Goal: Task Accomplishment & Management: Manage account settings

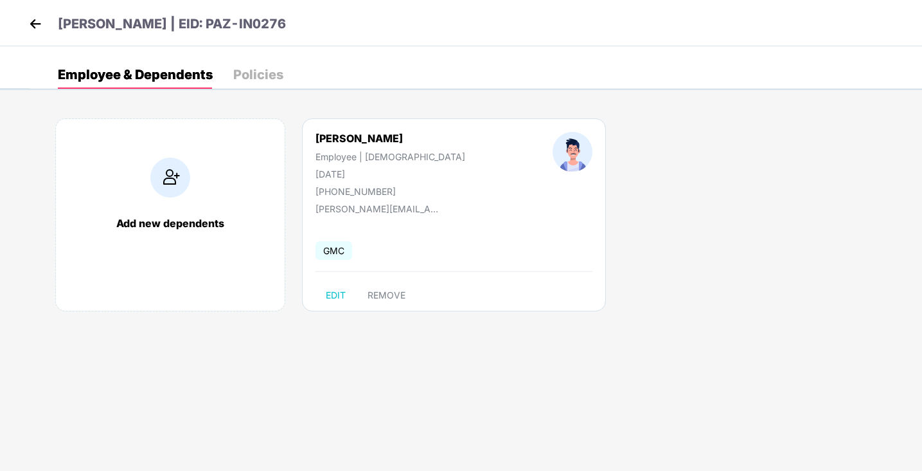
click at [35, 26] on img at bounding box center [35, 23] width 19 height 19
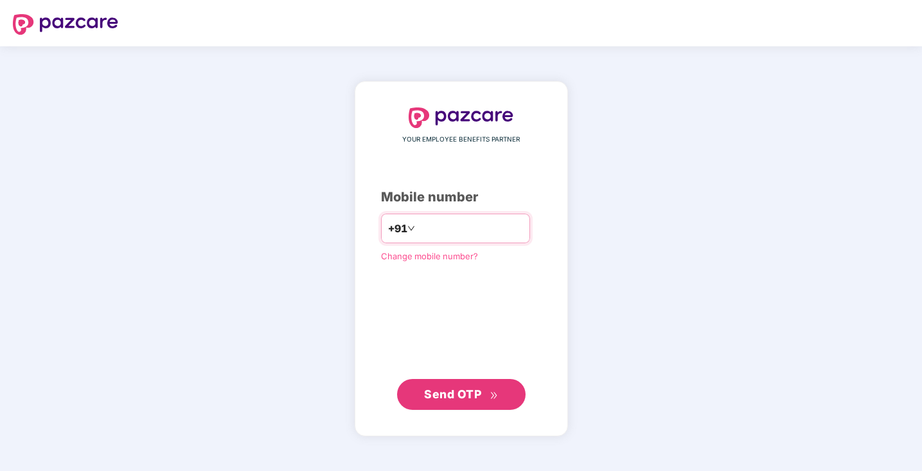
click at [483, 228] on input "number" at bounding box center [470, 228] width 105 height 21
type input "**********"
click at [453, 393] on span "Send OTP" at bounding box center [452, 393] width 57 height 13
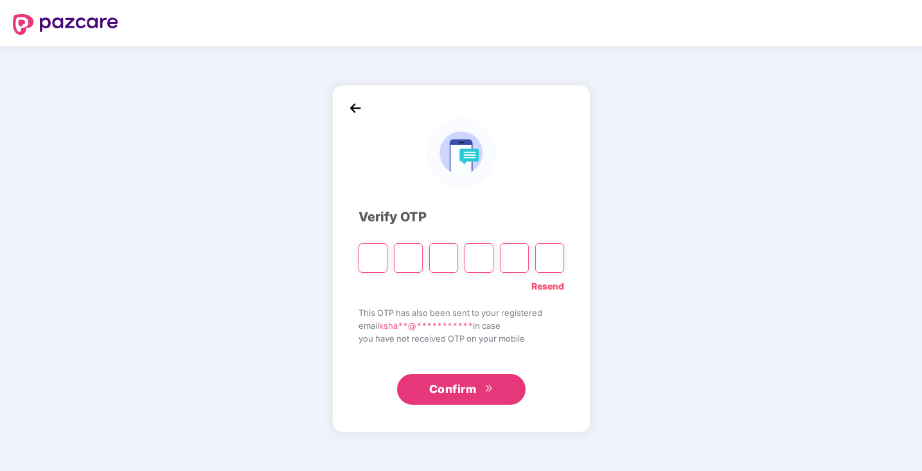
click at [558, 287] on link "Resend" at bounding box center [548, 286] width 33 height 14
click at [367, 250] on input "Please enter verification code. Digit 1" at bounding box center [373, 258] width 29 height 30
type input "*"
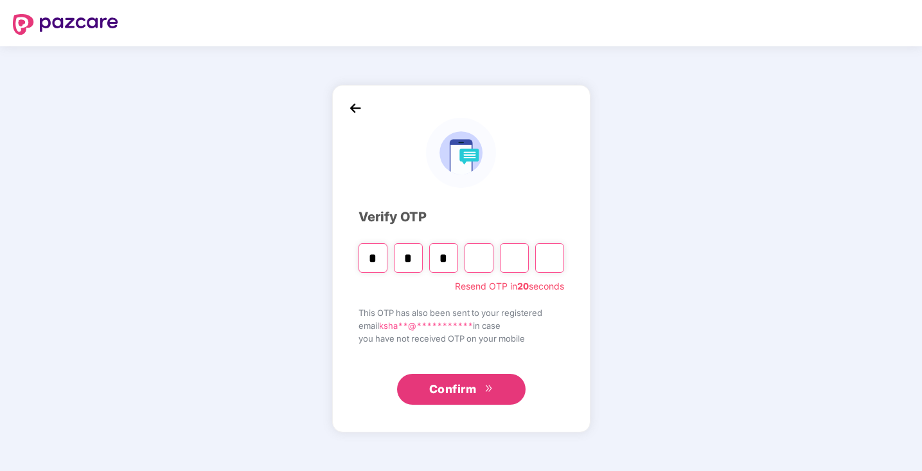
type input "*"
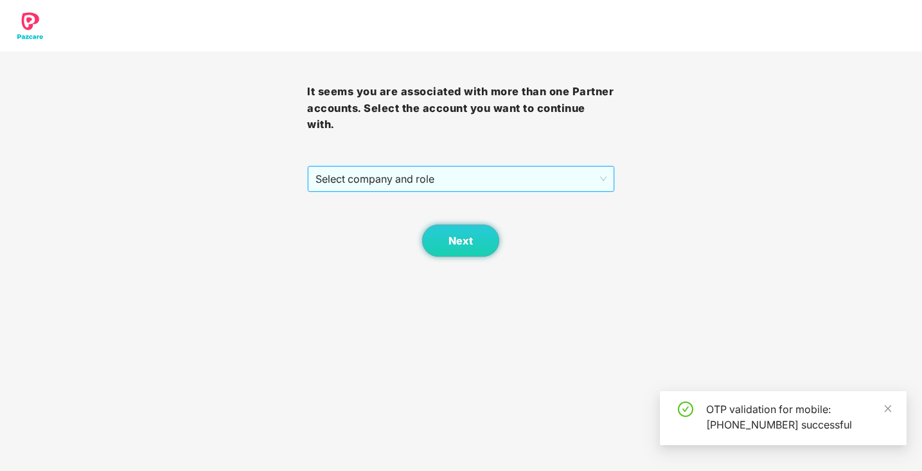
click at [437, 182] on span "Select company and role" at bounding box center [461, 178] width 291 height 24
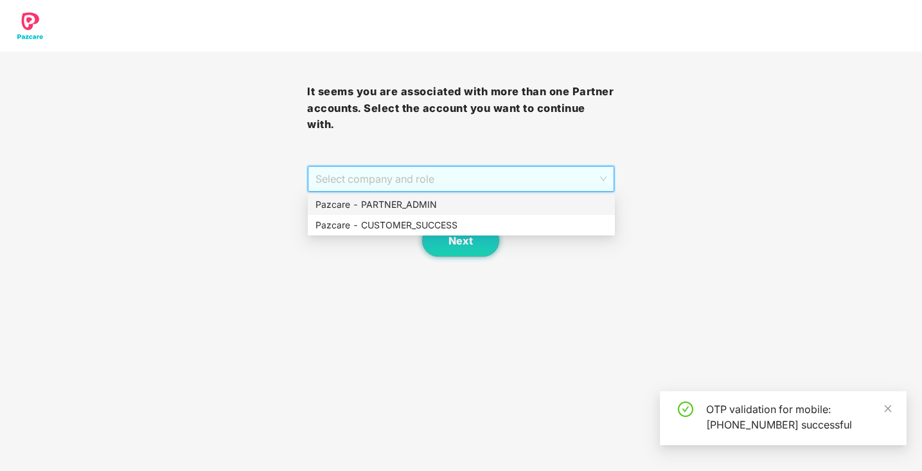
click at [438, 201] on div "Pazcare - PARTNER_ADMIN" at bounding box center [462, 204] width 292 height 14
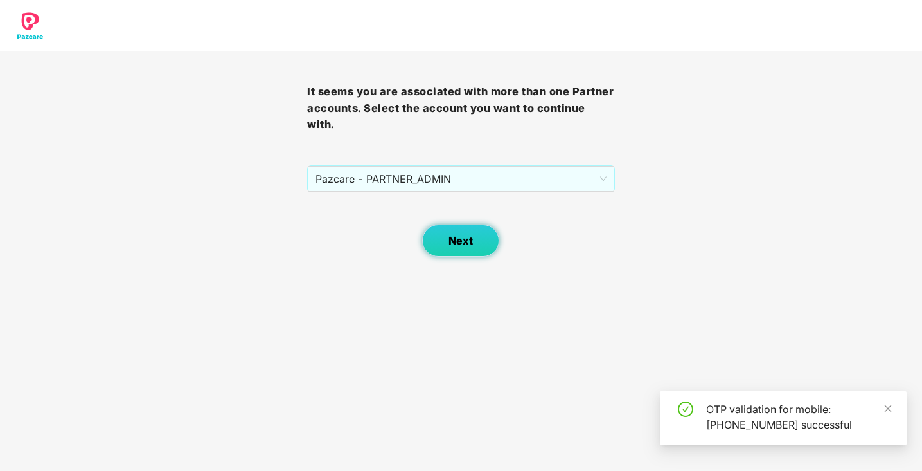
click at [460, 246] on span "Next" at bounding box center [461, 241] width 24 height 12
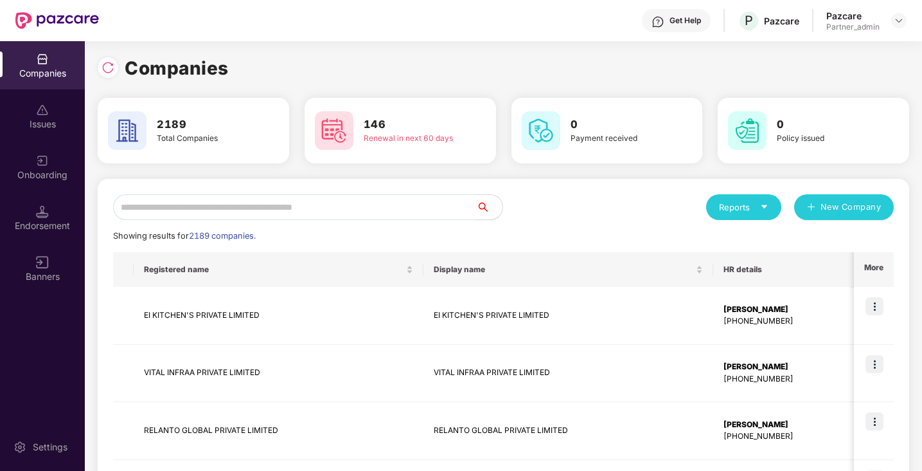
click at [235, 203] on input "text" at bounding box center [295, 207] width 364 height 26
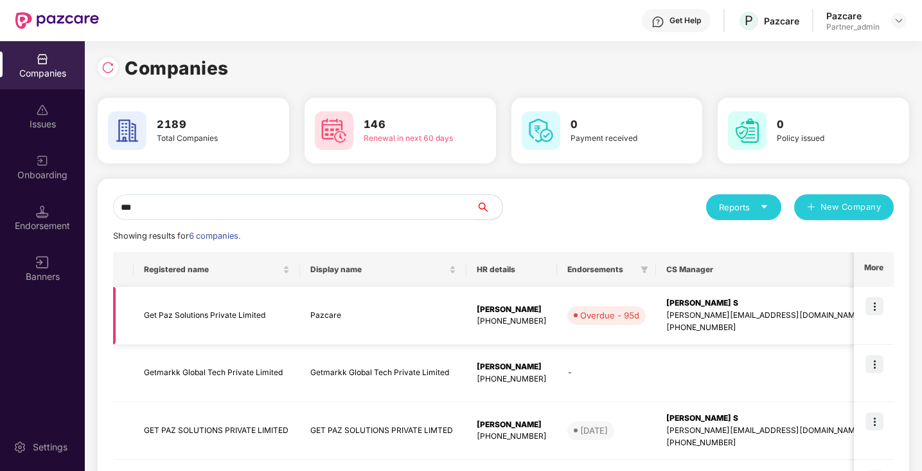
type input "***"
click at [875, 311] on img at bounding box center [875, 306] width 18 height 18
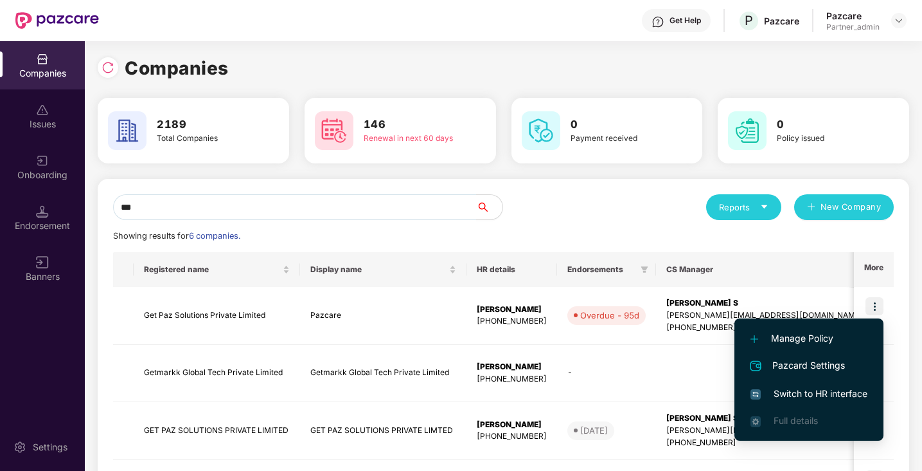
click at [834, 391] on span "Switch to HR interface" at bounding box center [809, 393] width 117 height 14
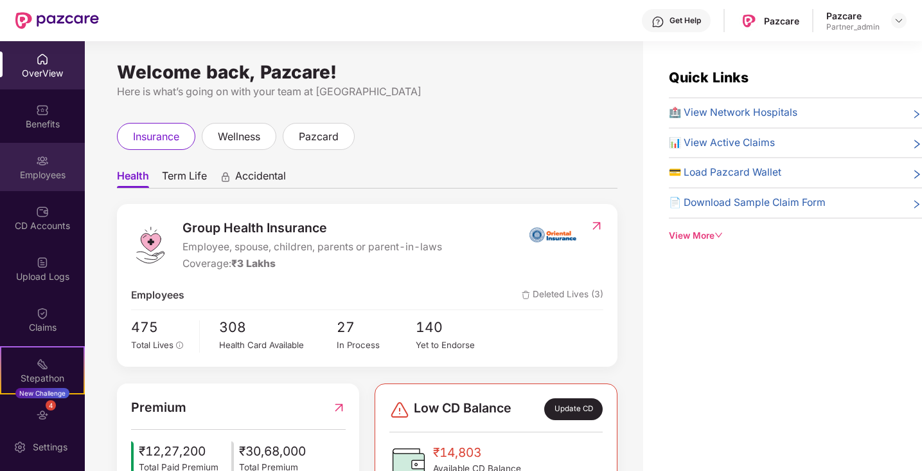
click at [41, 179] on div "Employees" at bounding box center [42, 174] width 85 height 13
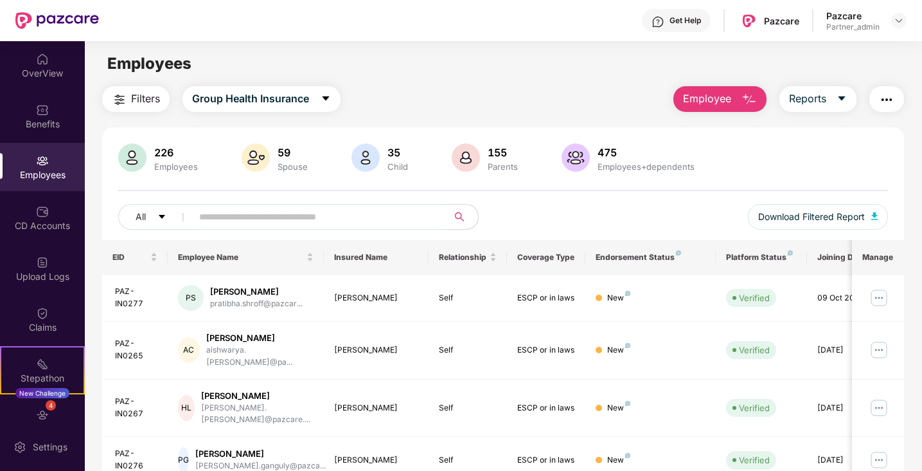
click at [724, 99] on span "Employee" at bounding box center [707, 99] width 48 height 16
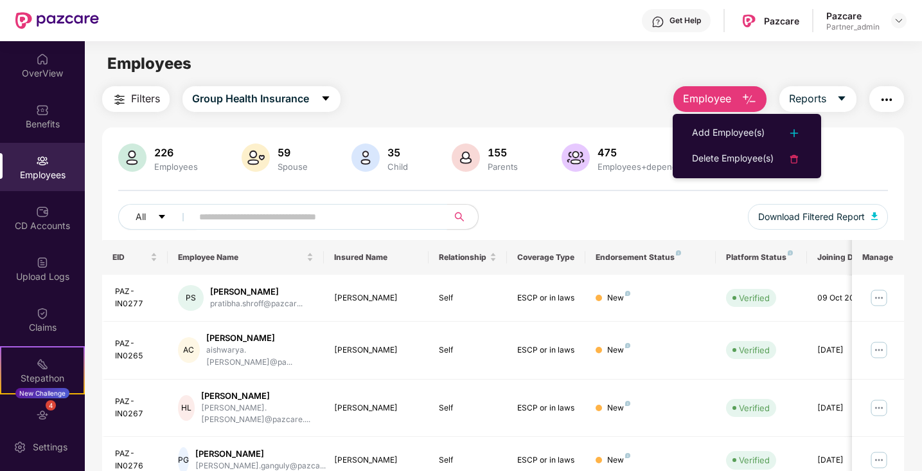
click at [298, 213] on input "text" at bounding box center [314, 216] width 231 height 19
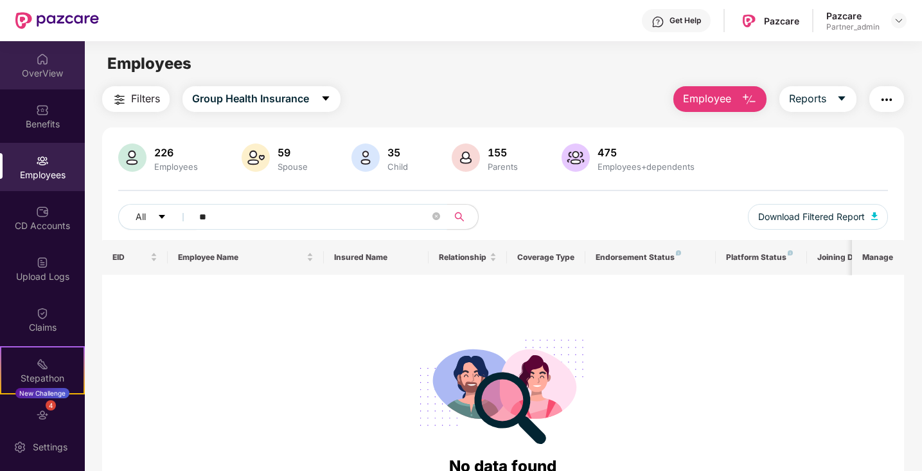
type input "**"
click at [53, 71] on div "OverView" at bounding box center [42, 73] width 85 height 13
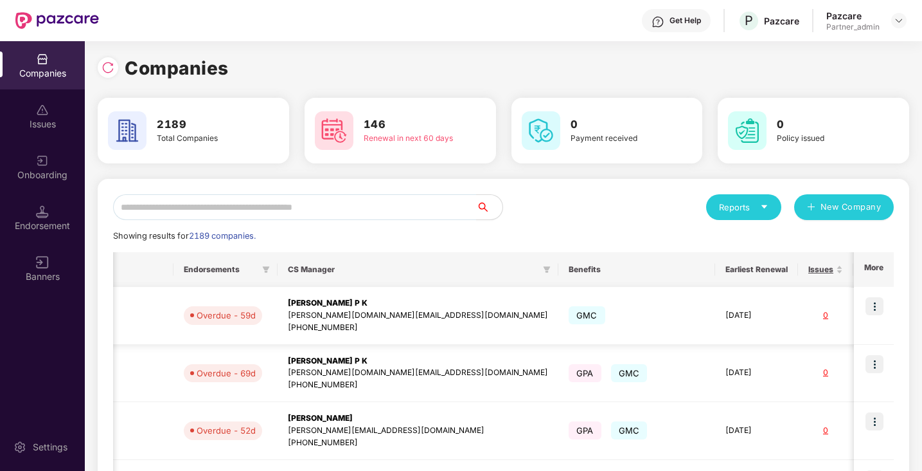
scroll to position [0, 700]
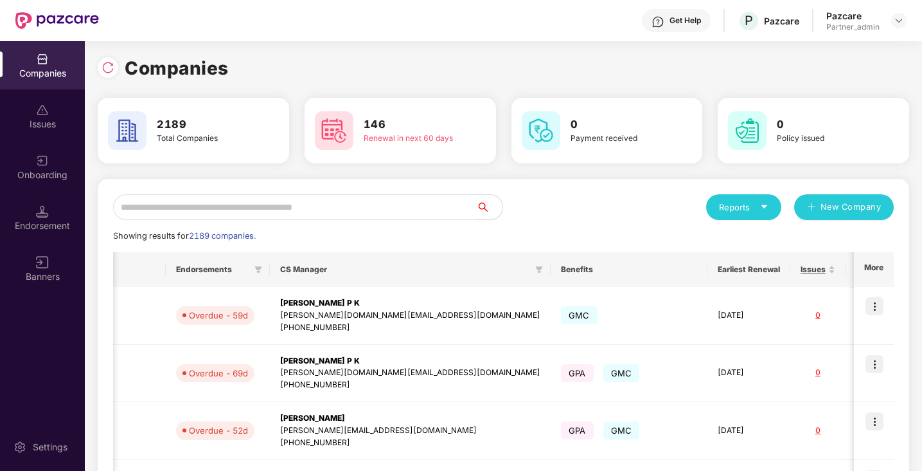
click at [645, 219] on div "Reports New Company" at bounding box center [699, 207] width 391 height 26
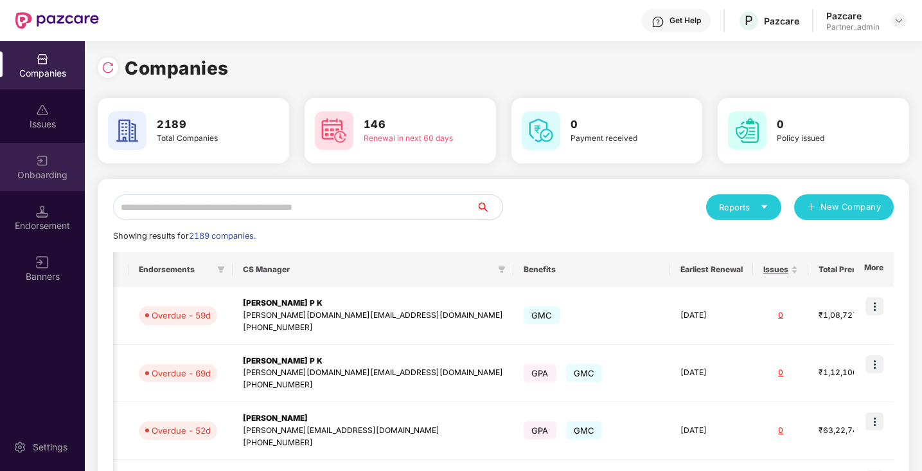
click at [65, 162] on div "Onboarding" at bounding box center [42, 167] width 85 height 48
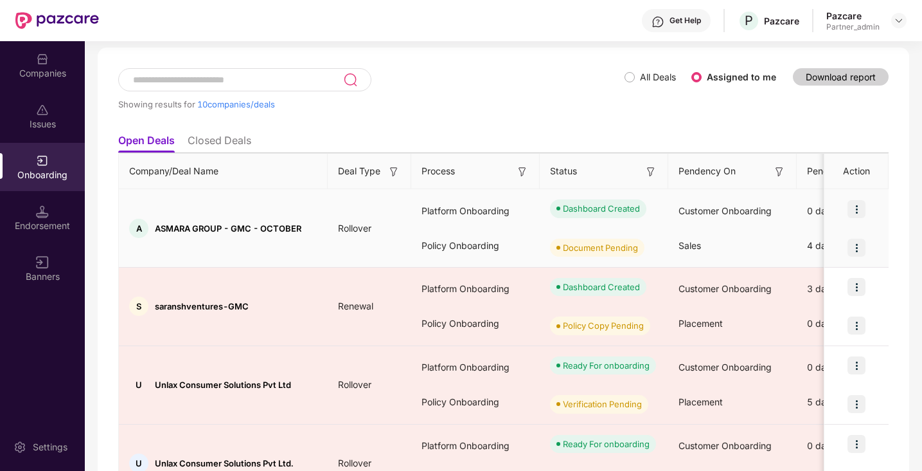
scroll to position [74, 0]
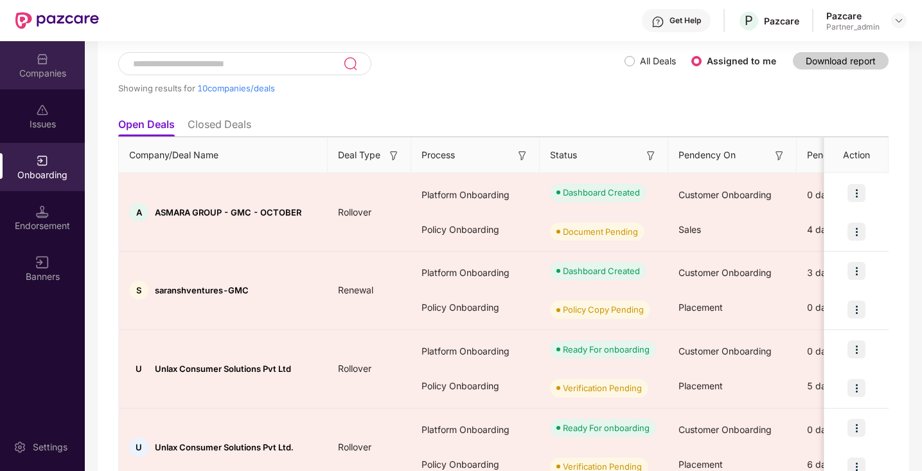
click at [35, 69] on div "Companies" at bounding box center [42, 73] width 85 height 13
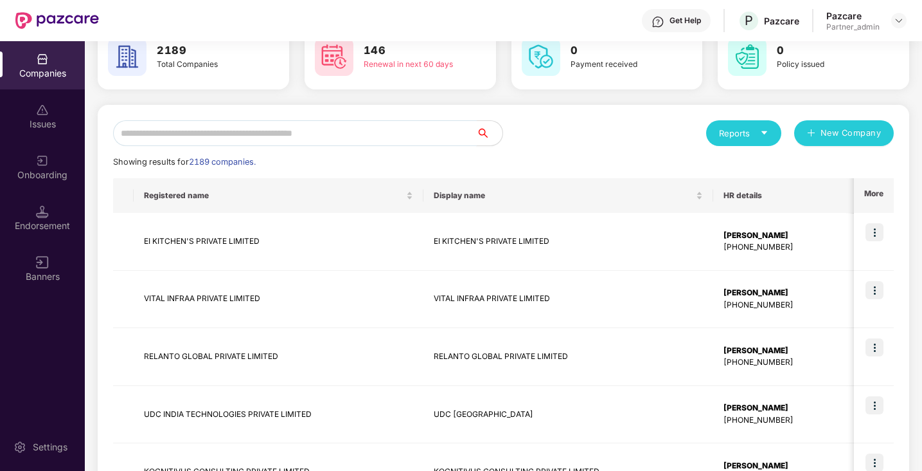
scroll to position [0, 0]
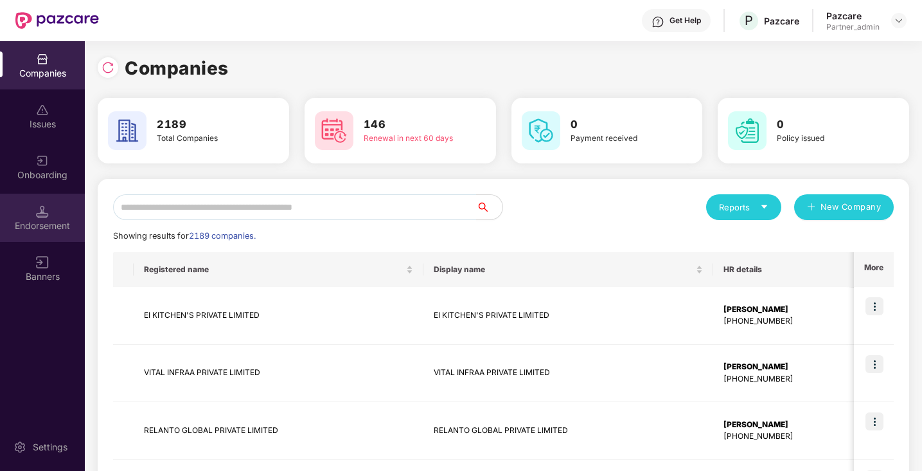
click at [63, 217] on div "Endorsement" at bounding box center [42, 217] width 85 height 48
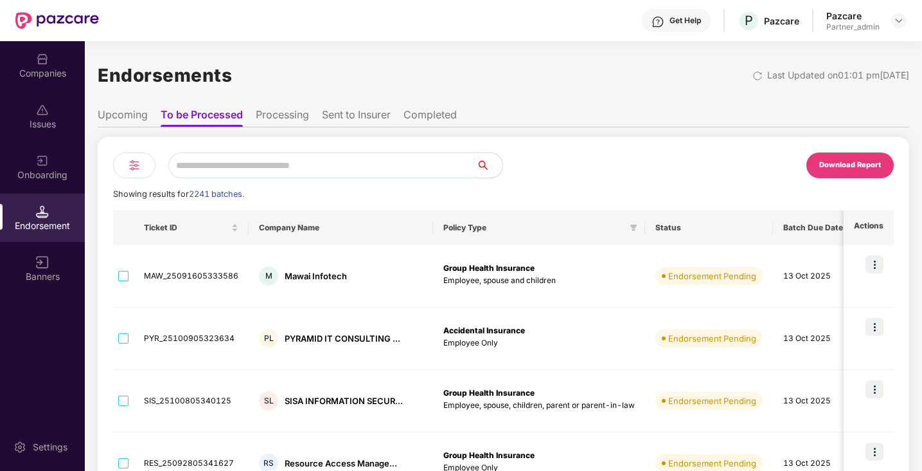
click at [289, 116] on li "Processing" at bounding box center [282, 117] width 53 height 19
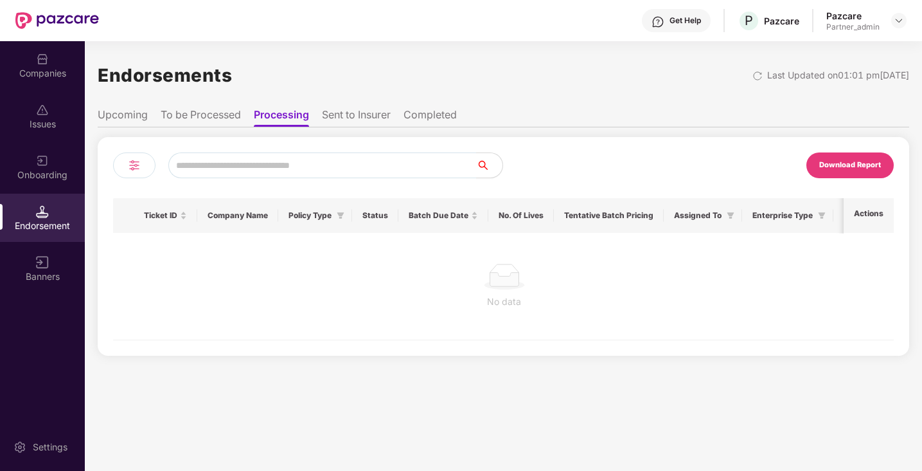
click at [355, 108] on li "Sent to Insurer" at bounding box center [356, 117] width 69 height 19
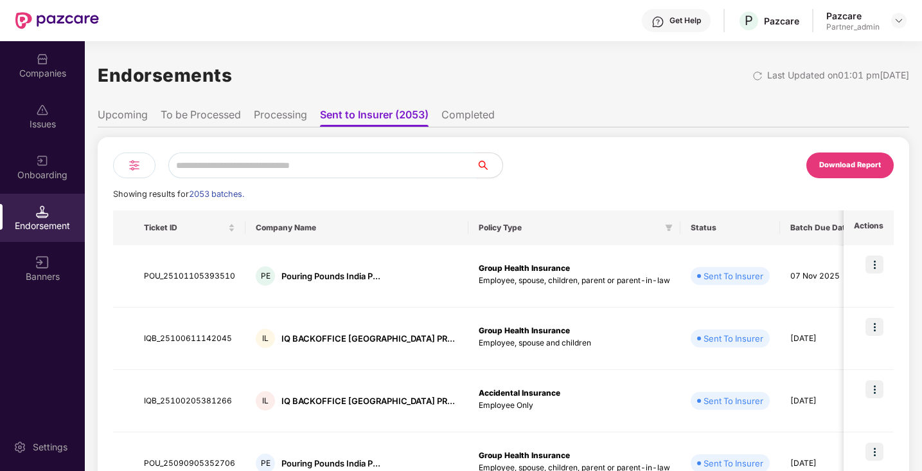
click at [106, 118] on li "Upcoming" at bounding box center [123, 117] width 50 height 19
